Goal: Information Seeking & Learning: Learn about a topic

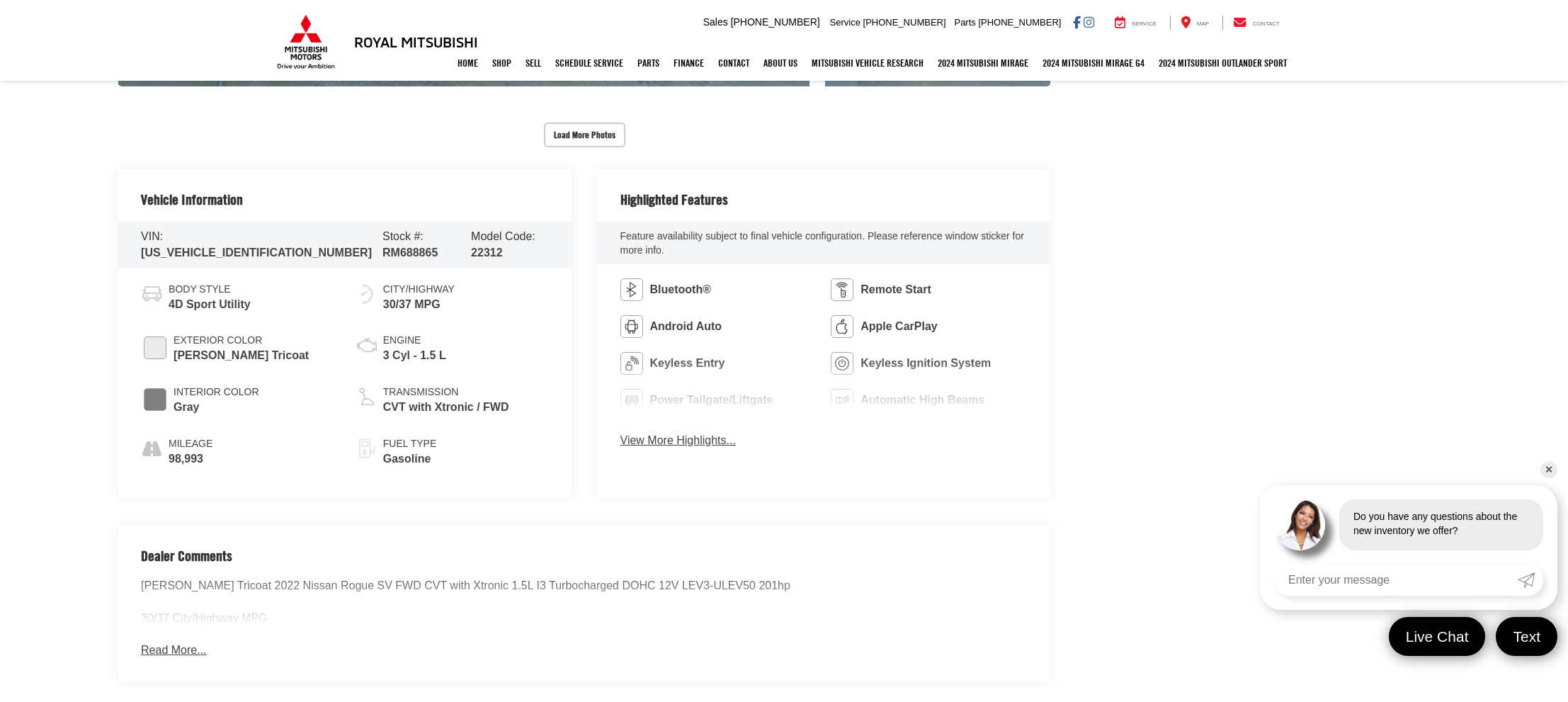
scroll to position [688, 0]
click at [1555, 464] on link "✕" at bounding box center [1549, 469] width 17 height 17
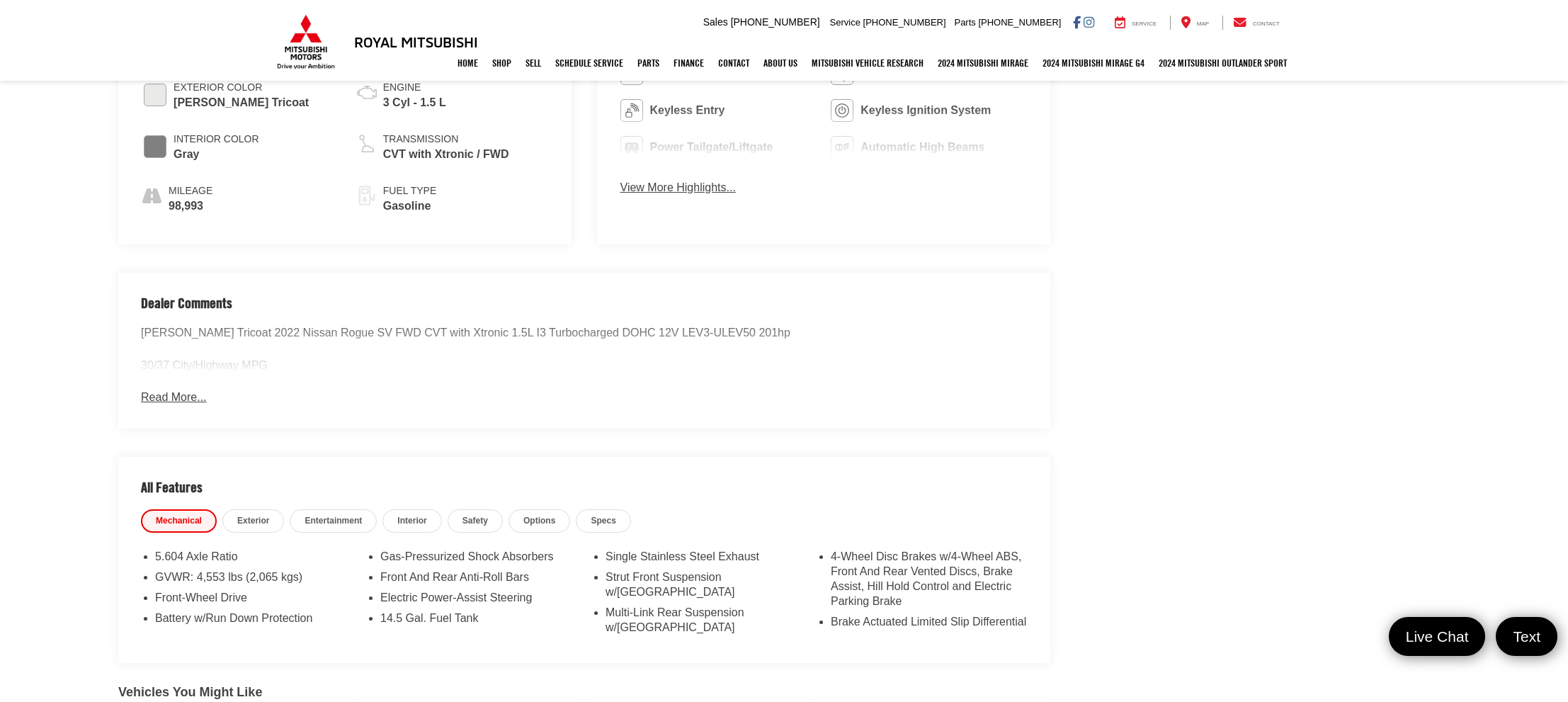
scroll to position [944, 0]
click at [661, 186] on button "View More Highlights..." at bounding box center [677, 185] width 115 height 16
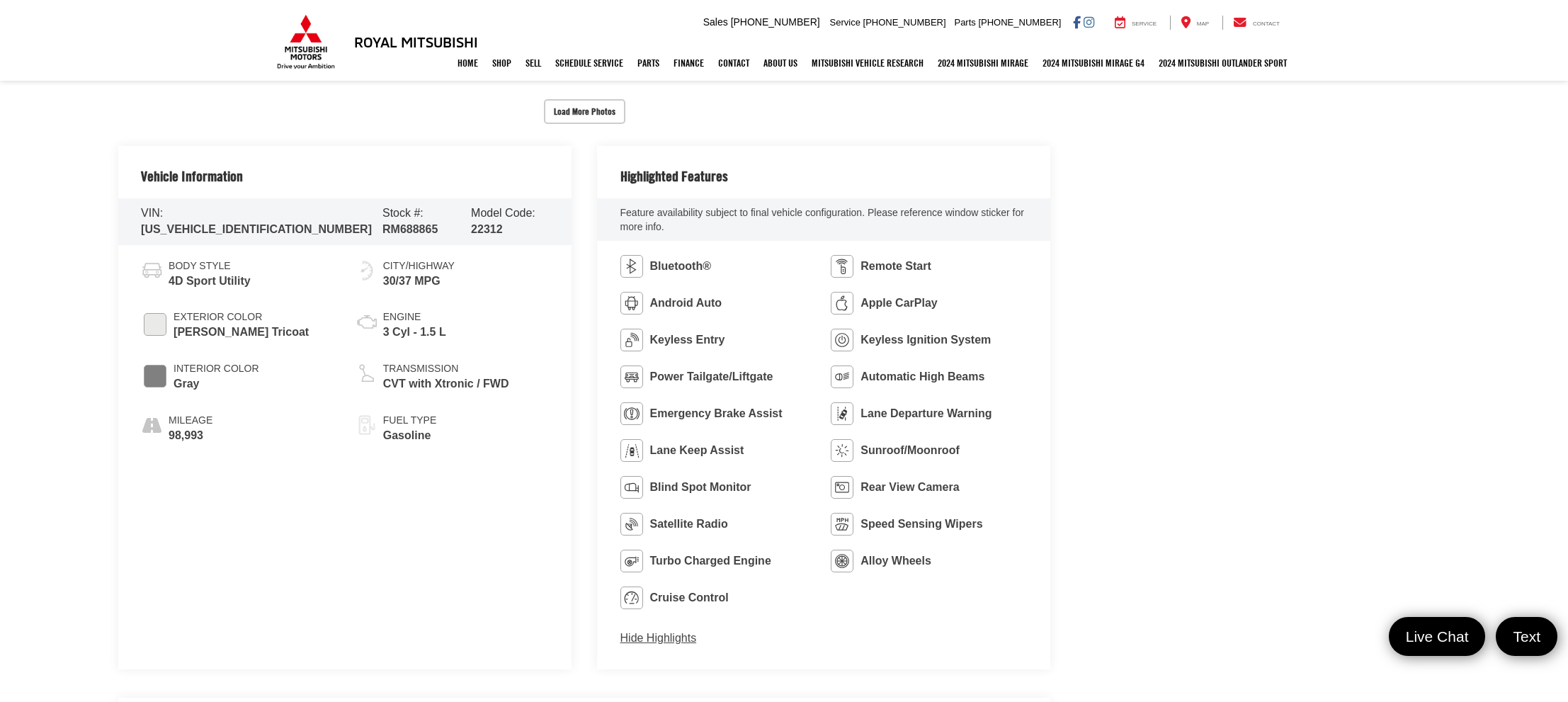
scroll to position [711, 0]
click at [916, 303] on span "Apple CarPlay" at bounding box center [899, 303] width 76 height 16
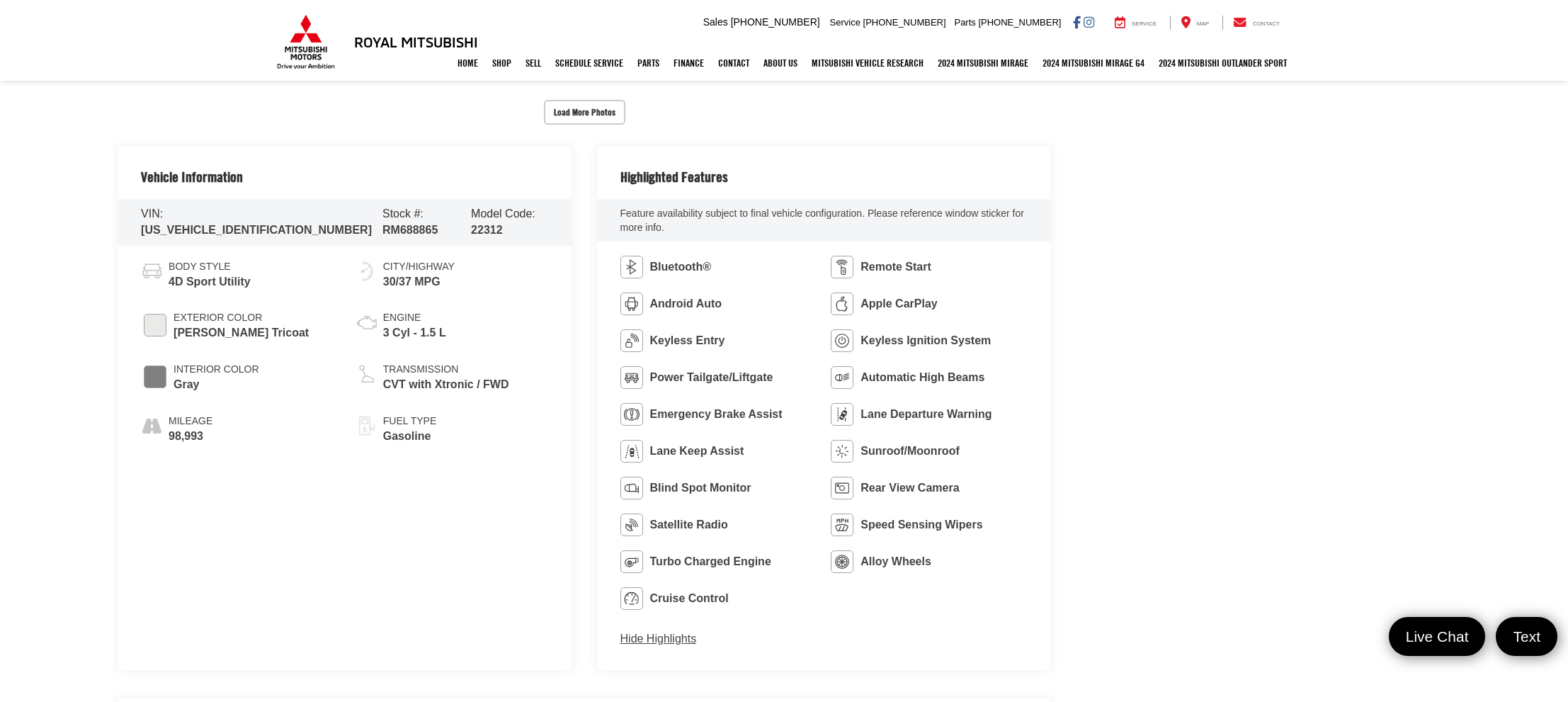
click at [916, 303] on span "Apple CarPlay" at bounding box center [899, 303] width 76 height 16
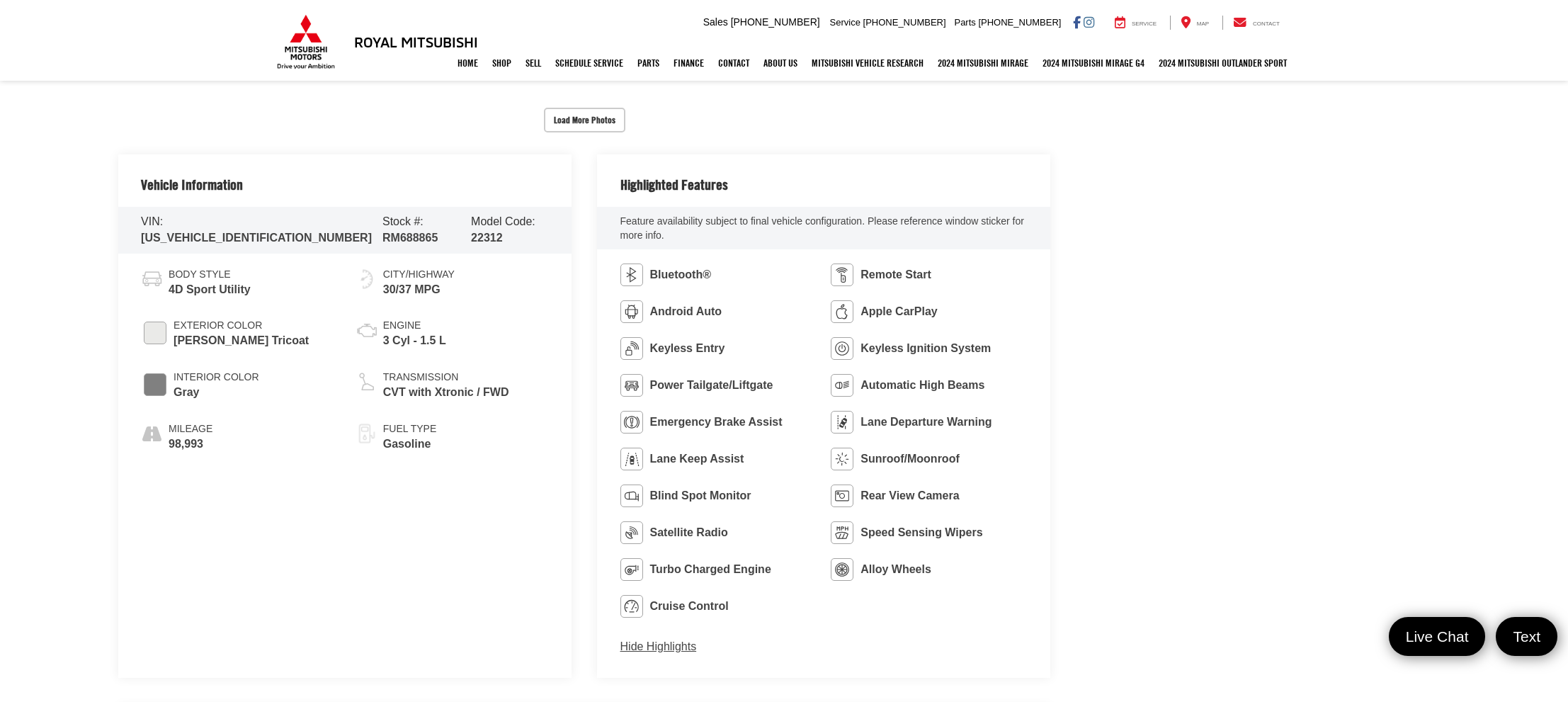
scroll to position [641, 0]
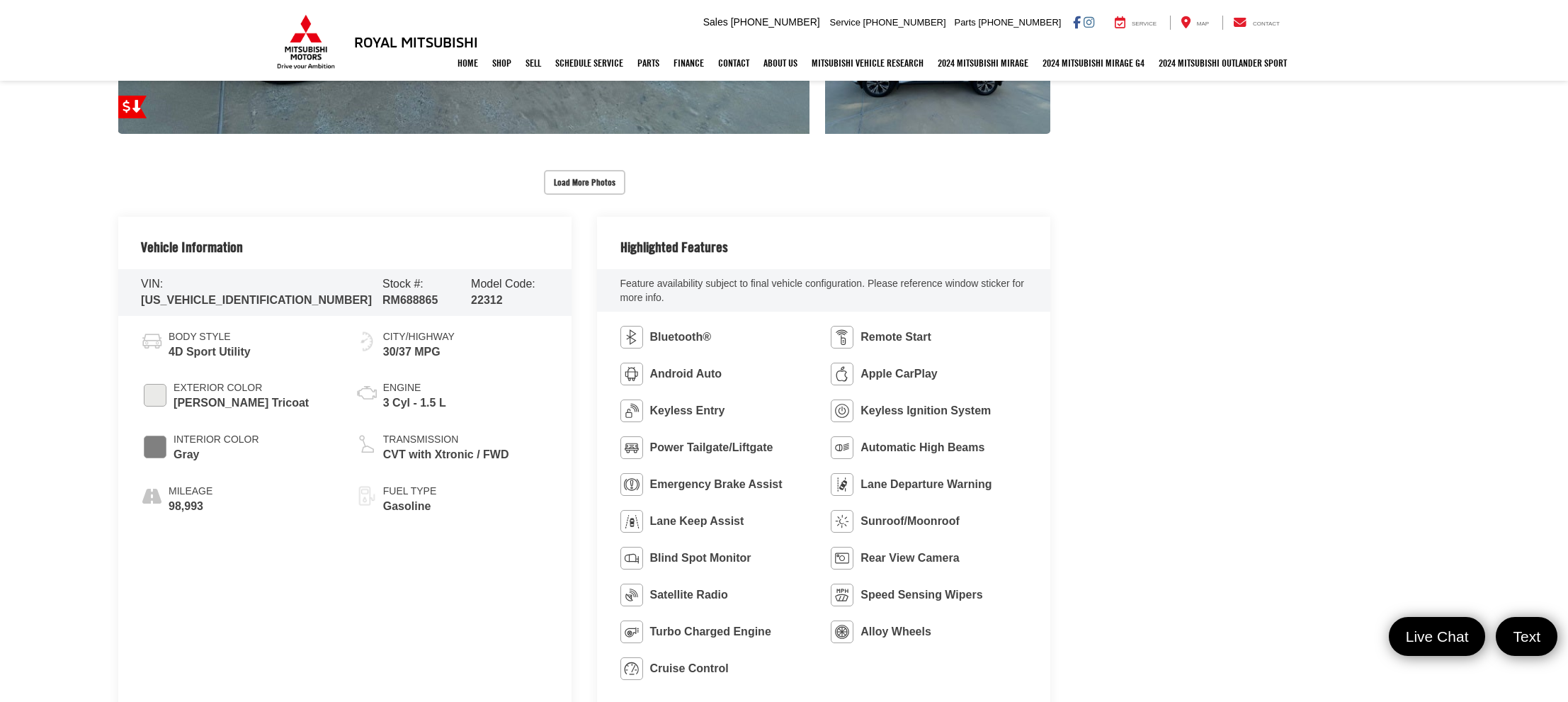
click at [703, 245] on h2 "Highlighted Features" at bounding box center [674, 247] width 107 height 16
